Goal: Contribute content

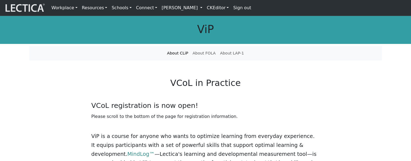
click at [224, 7] on link "CKEditor" at bounding box center [217, 7] width 26 height 11
click at [220, 18] on link "Edit" at bounding box center [214, 20] width 11 height 7
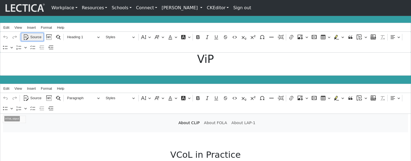
click at [34, 38] on span "Source" at bounding box center [35, 37] width 11 height 7
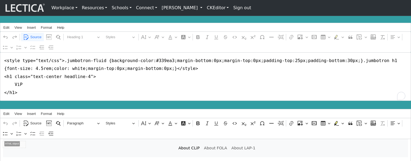
click at [77, 88] on textarea "<style type="text/css">.jumbotron-fluid {background-color:#339ea3;margin-bottom…" at bounding box center [205, 76] width 411 height 48
type textarea "<style type="text/css">.jumbotron-fluid {background-color:#339ea3;margin-bottom…"
click at [226, 7] on link "CKEditor" at bounding box center [217, 7] width 26 height 11
click at [220, 18] on link "Edit" at bounding box center [214, 20] width 11 height 7
